Goal: Task Accomplishment & Management: Complete application form

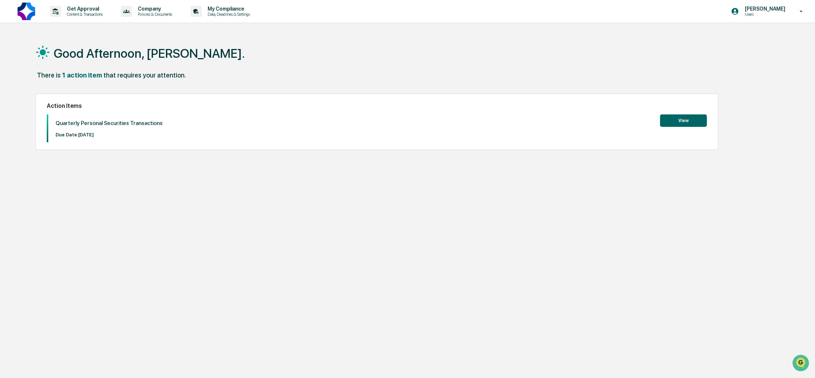
click at [687, 119] on button "View" at bounding box center [683, 120] width 47 height 12
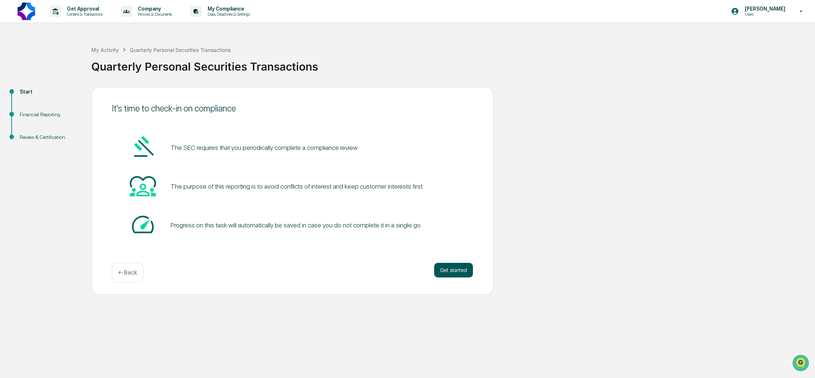
click at [446, 269] on button "Get started" at bounding box center [453, 270] width 39 height 15
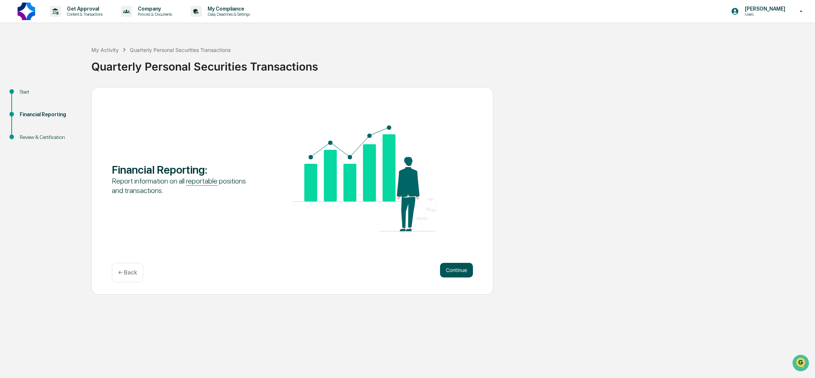
click at [446, 267] on button "Continue" at bounding box center [456, 270] width 33 height 15
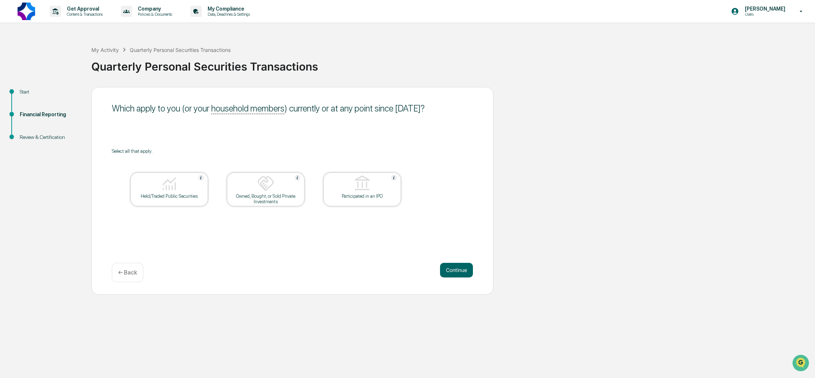
click at [160, 188] on img at bounding box center [169, 184] width 18 height 18
click at [457, 273] on button "Continue" at bounding box center [456, 270] width 33 height 15
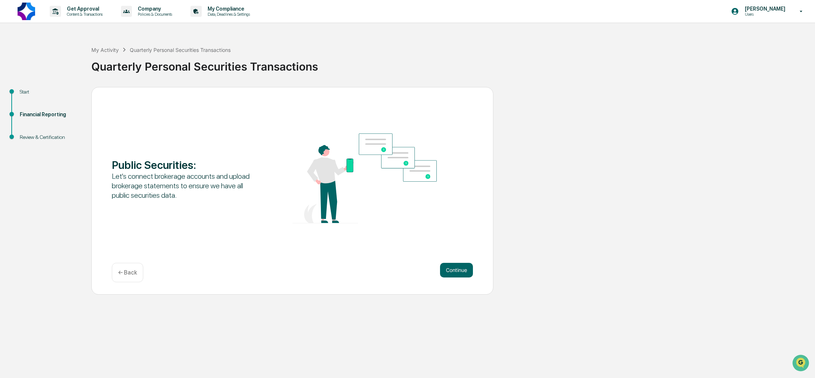
click at [457, 273] on button "Continue" at bounding box center [456, 270] width 33 height 15
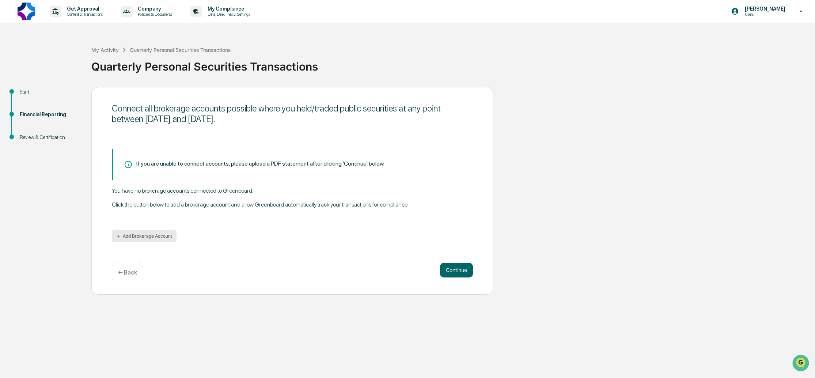
click at [130, 240] on button "Add Brokerage Account" at bounding box center [144, 236] width 65 height 12
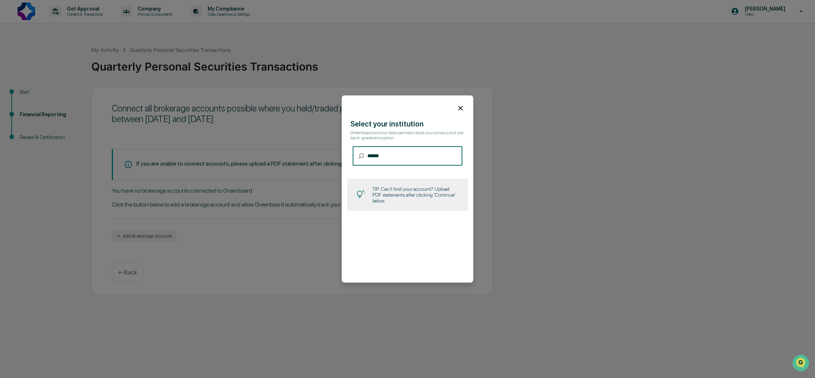
type input "*******"
click at [429, 160] on input "*******" at bounding box center [414, 155] width 95 height 19
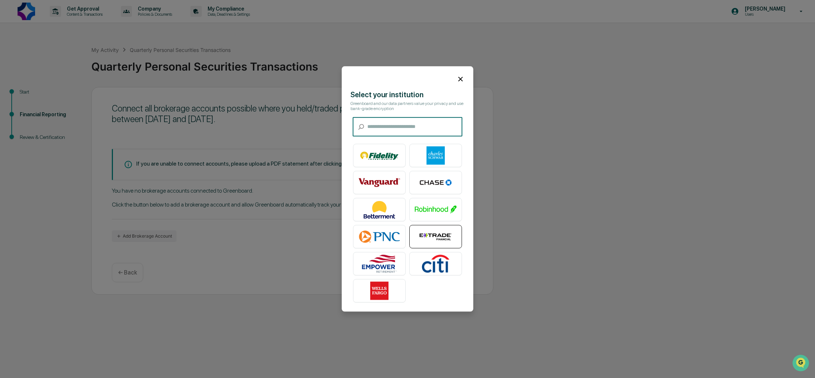
click at [435, 229] on img at bounding box center [436, 237] width 42 height 18
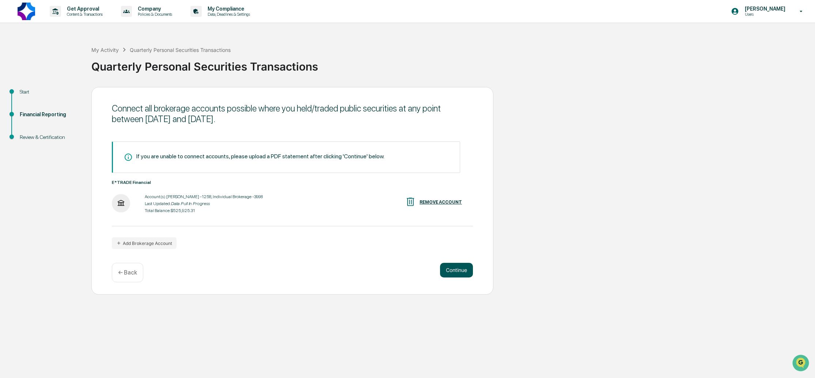
click at [458, 272] on button "Continue" at bounding box center [456, 270] width 33 height 15
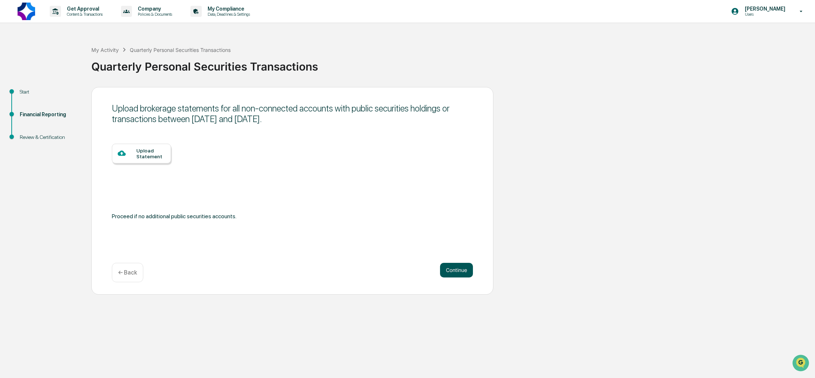
click at [458, 272] on button "Continue" at bounding box center [456, 270] width 33 height 15
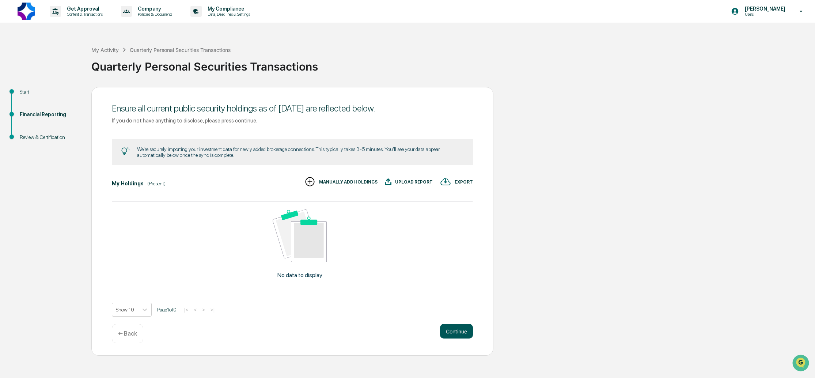
click at [464, 331] on button "Continue" at bounding box center [456, 331] width 33 height 15
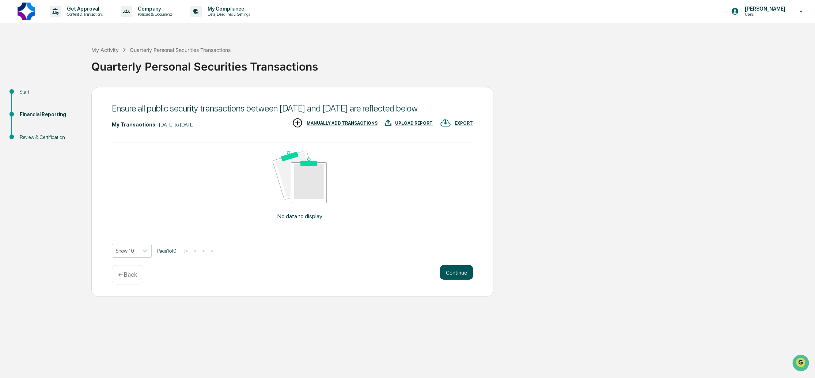
click at [460, 279] on button "Continue" at bounding box center [456, 272] width 33 height 15
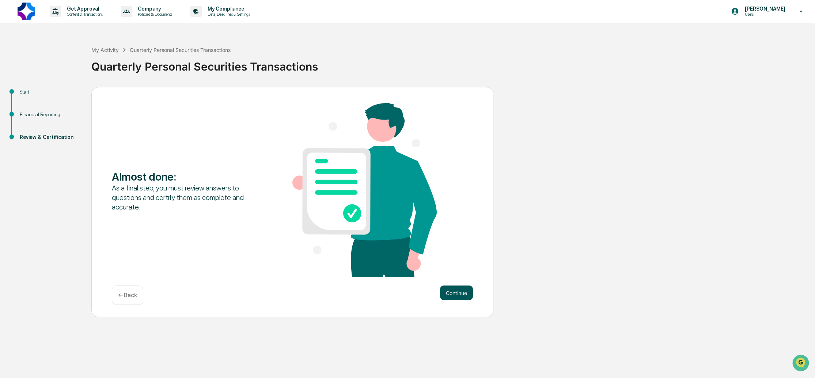
click at [463, 294] on button "Continue" at bounding box center [456, 292] width 33 height 15
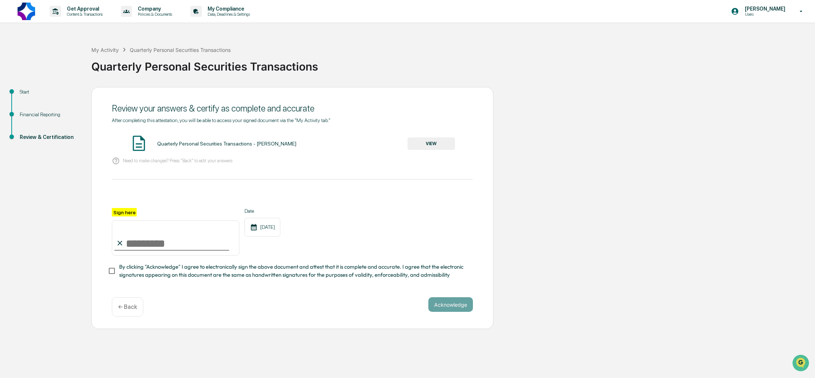
drag, startPoint x: 124, startPoint y: 237, endPoint x: 155, endPoint y: 244, distance: 31.1
click at [156, 244] on input "Sign here" at bounding box center [175, 237] width 127 height 35
type input "**********"
click at [440, 308] on button "Acknowledge" at bounding box center [450, 304] width 45 height 15
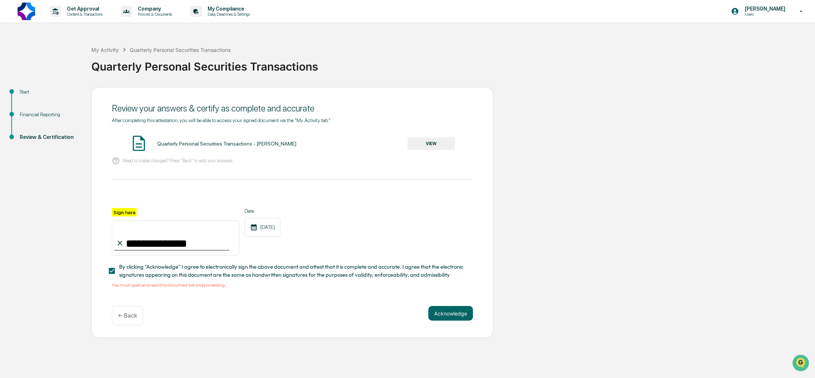
click at [424, 142] on button "VIEW" at bounding box center [430, 143] width 47 height 12
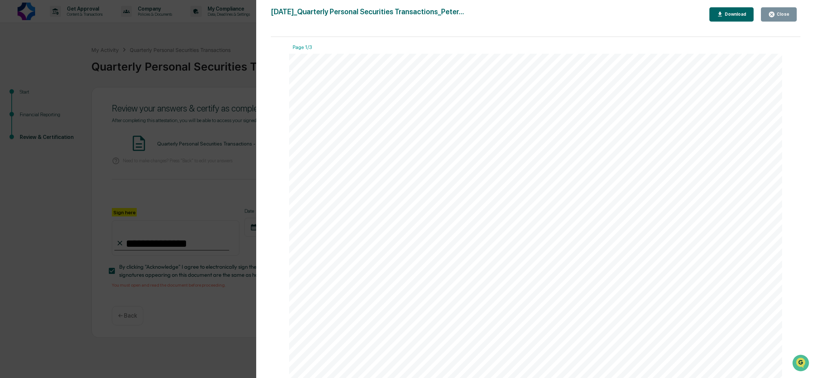
drag, startPoint x: 198, startPoint y: 72, endPoint x: 208, endPoint y: 79, distance: 11.9
click at [198, 72] on div "Version History [DATE] 07:18 PM [PERSON_NAME] [DATE]_Quarterly Personal Securit…" at bounding box center [407, 189] width 815 height 378
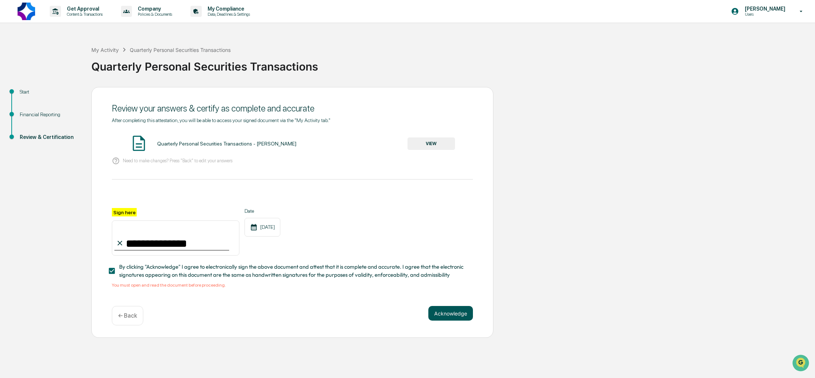
drag, startPoint x: 449, startPoint y: 322, endPoint x: 448, endPoint y: 318, distance: 4.4
click at [448, 319] on div "Acknowledge ← Back" at bounding box center [292, 315] width 361 height 19
click at [448, 317] on button "Acknowledge" at bounding box center [450, 313] width 45 height 15
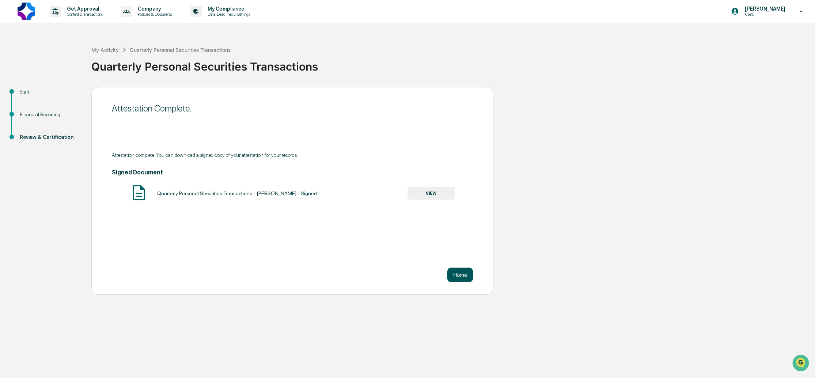
click at [452, 275] on button "Home" at bounding box center [460, 274] width 26 height 15
